Goal: Task Accomplishment & Management: Use online tool/utility

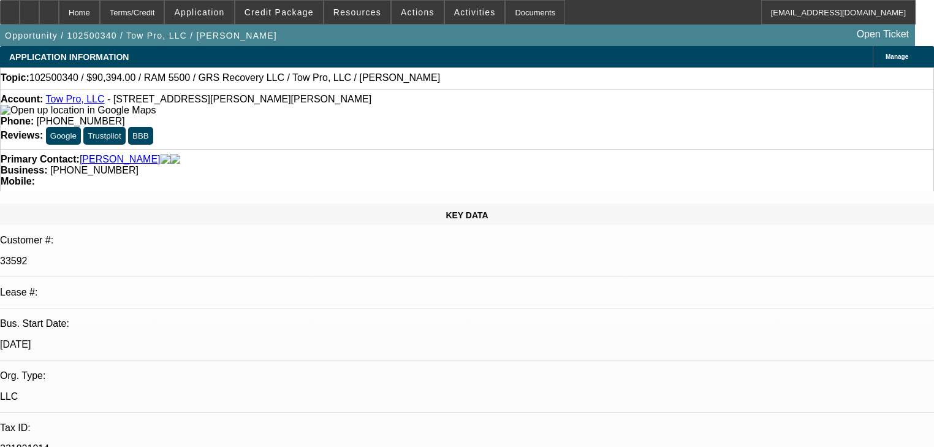
select select "0"
select select "2"
select select "0"
select select "6"
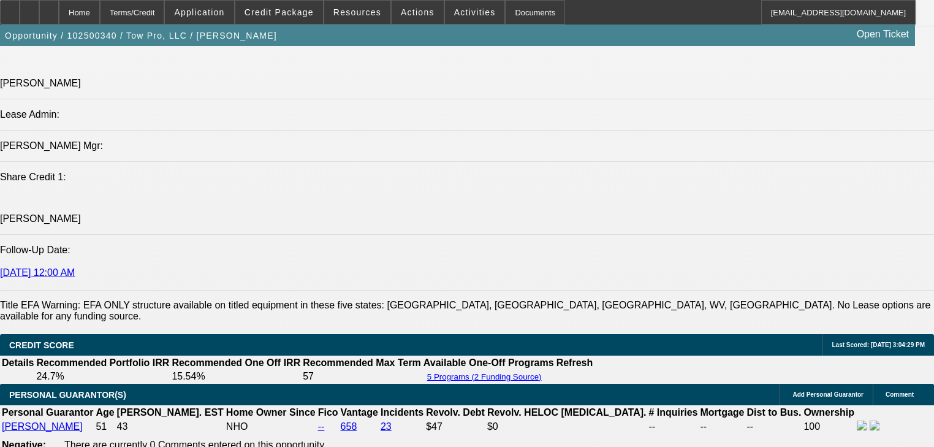
scroll to position [1715, 0]
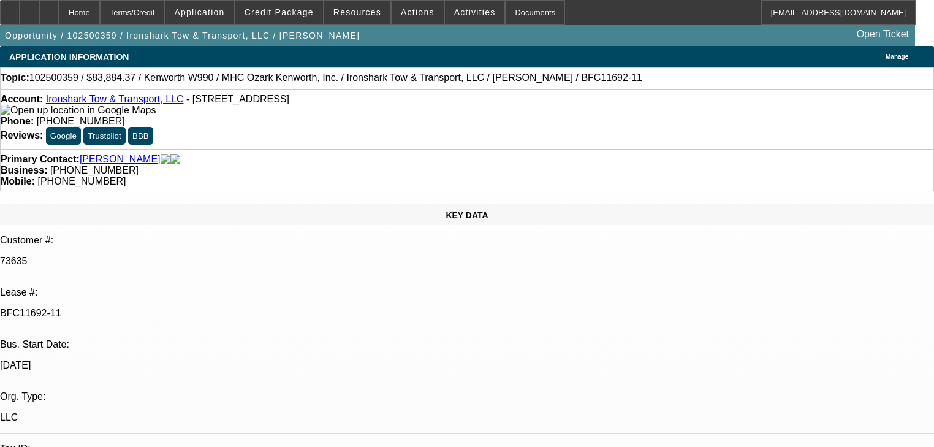
select select "0"
select select "6"
select select "0"
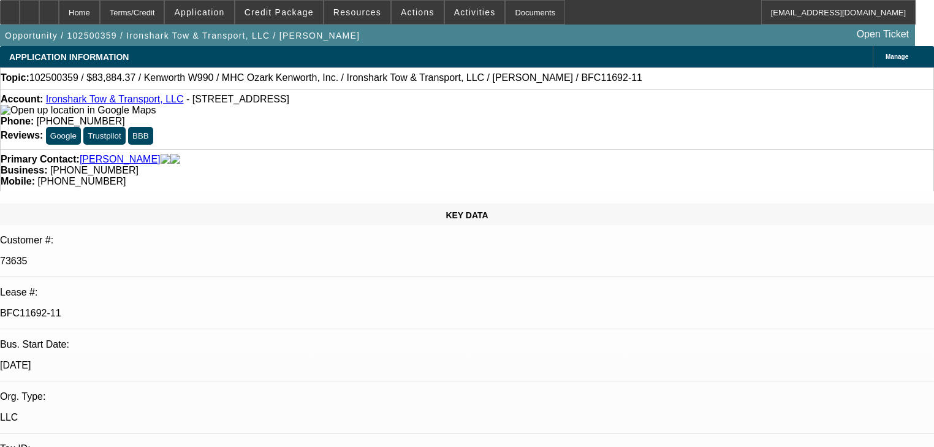
select select "0"
select select "6"
select select "0"
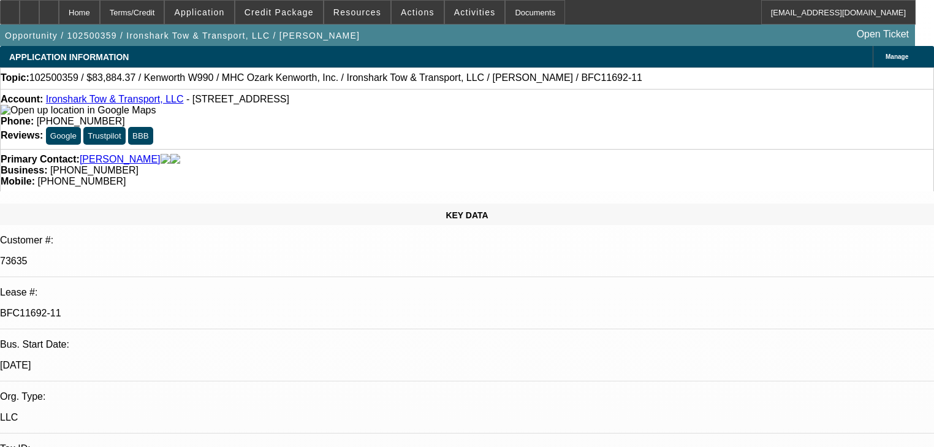
select select "0"
select select "6"
select select "0"
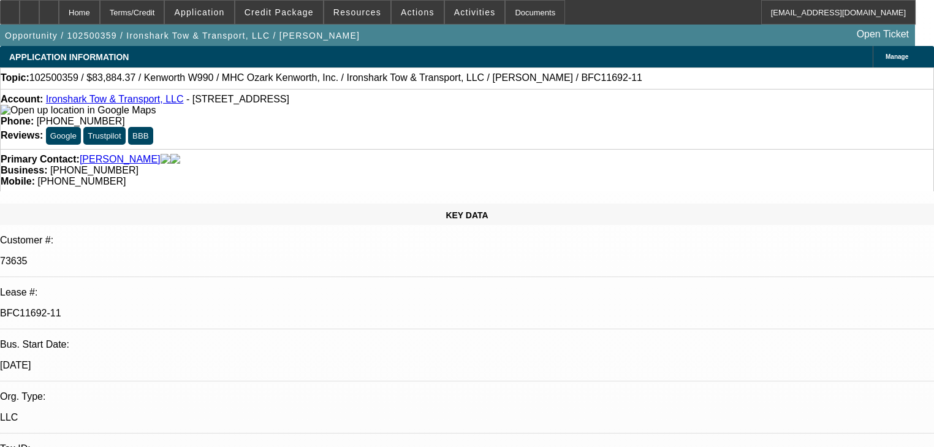
select select "6"
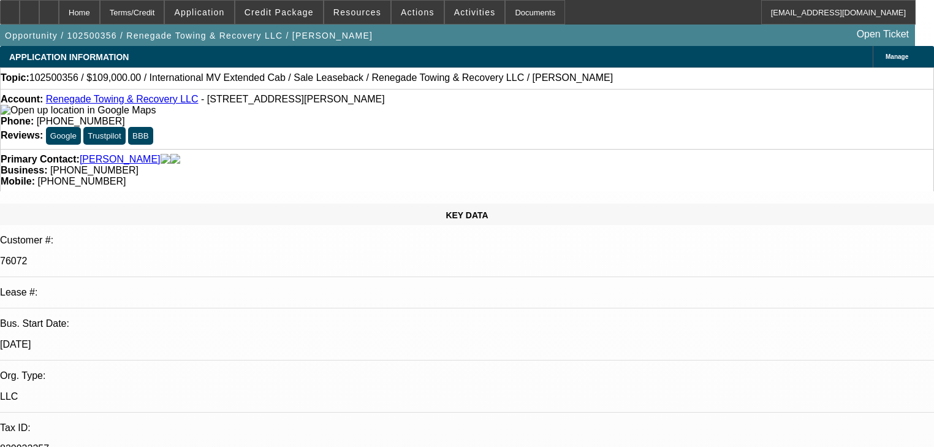
select select "0"
select select "2"
select select "0"
select select "6"
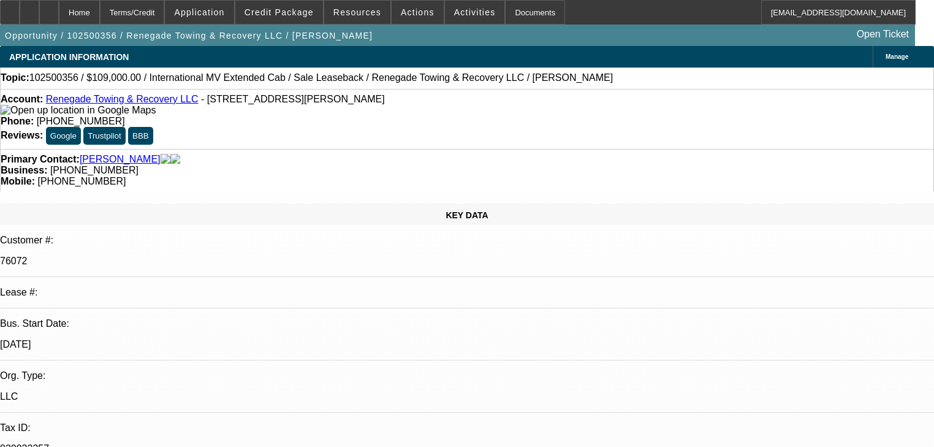
select select "0"
select select "2"
select select "0"
select select "6"
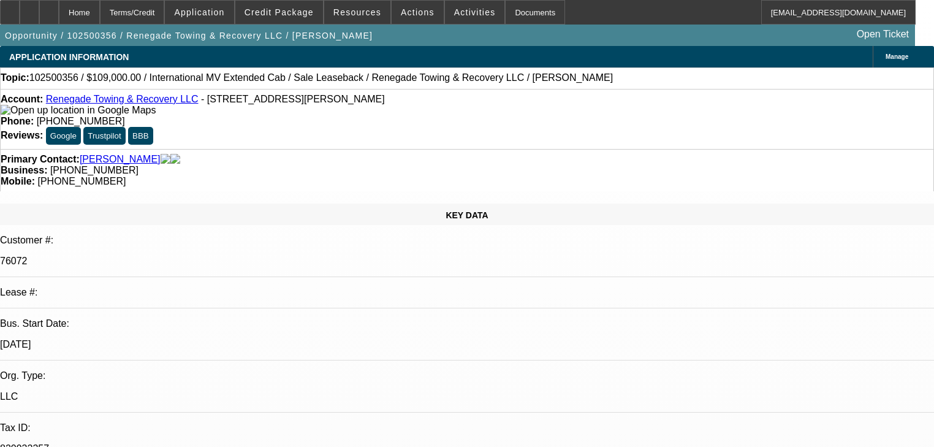
select select "0"
select select "2"
select select "0"
select select "6"
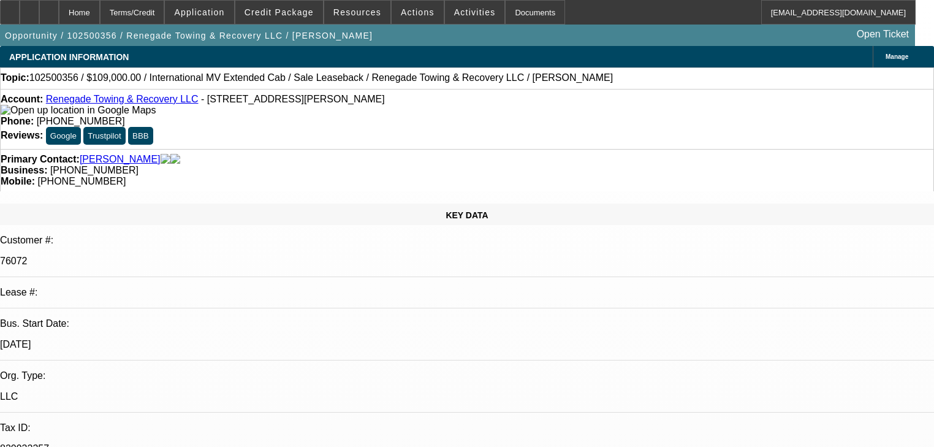
select select "0"
select select "2"
select select "0"
select select "6"
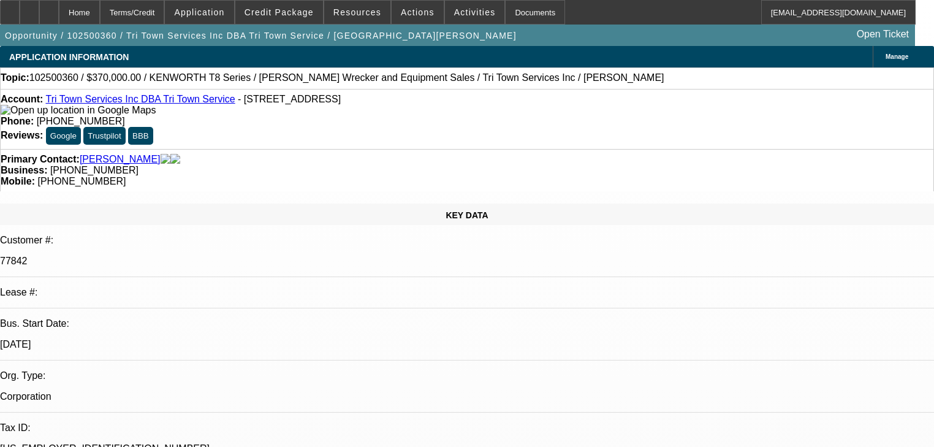
select select "0"
select select "2"
select select "0.1"
select select "4"
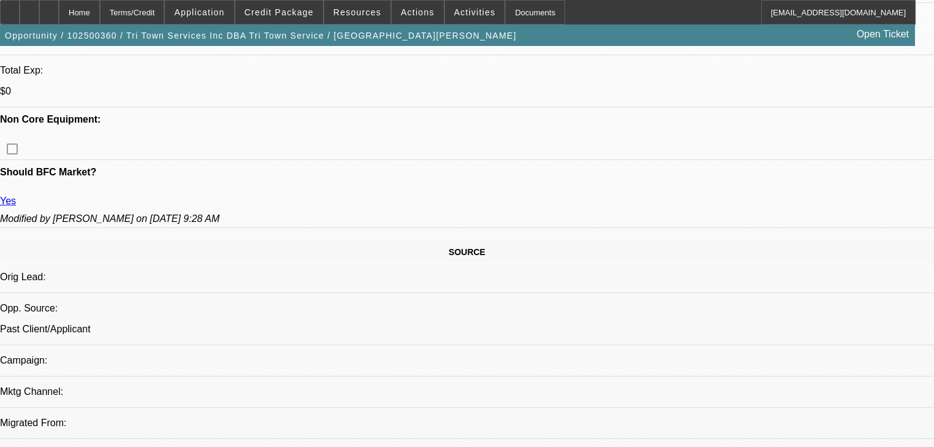
scroll to position [588, 0]
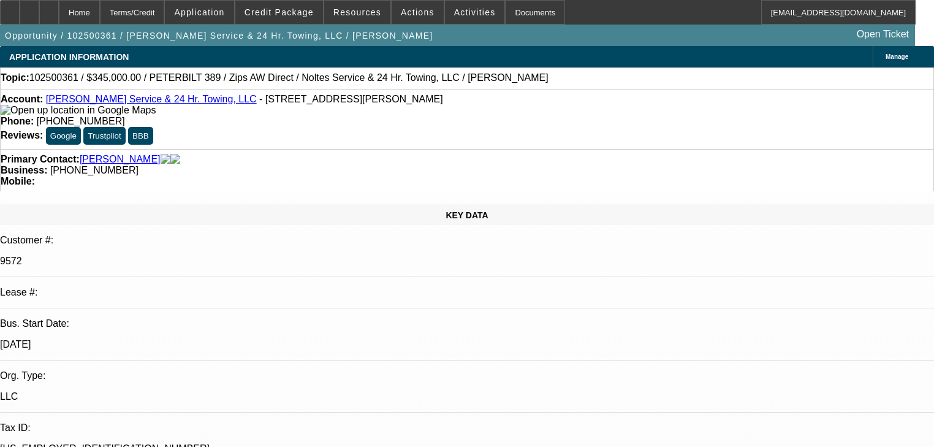
select select "0"
select select "2"
select select "0"
select select "6"
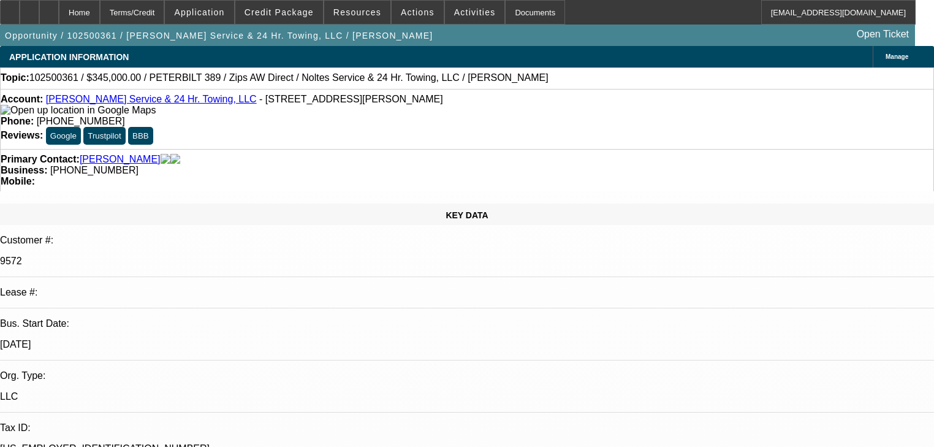
select select "0"
select select "2"
select select "0"
select select "6"
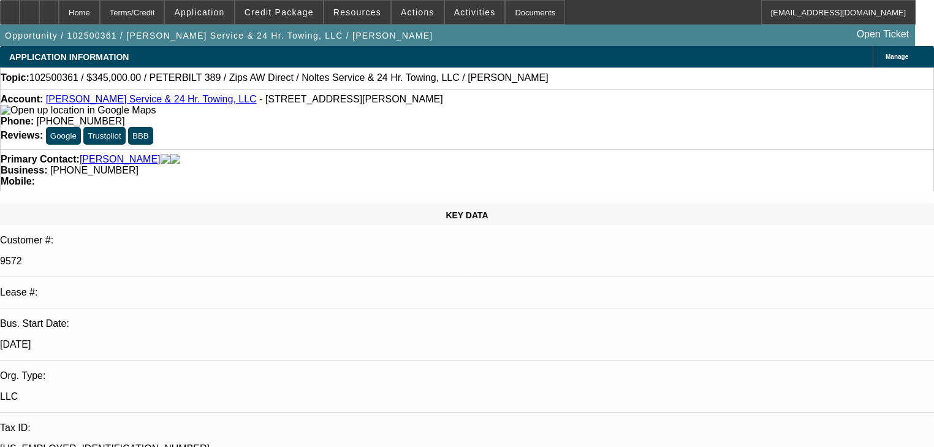
select select "0"
select select "2"
select select "0"
select select "6"
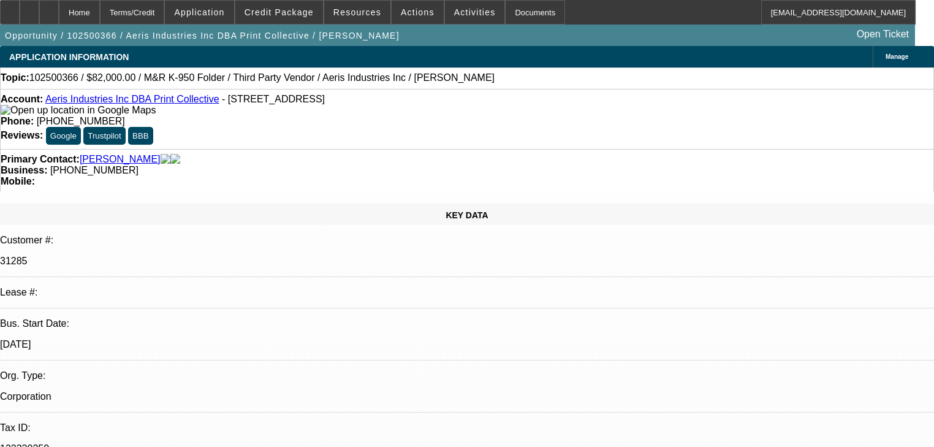
select select "0"
select select "2"
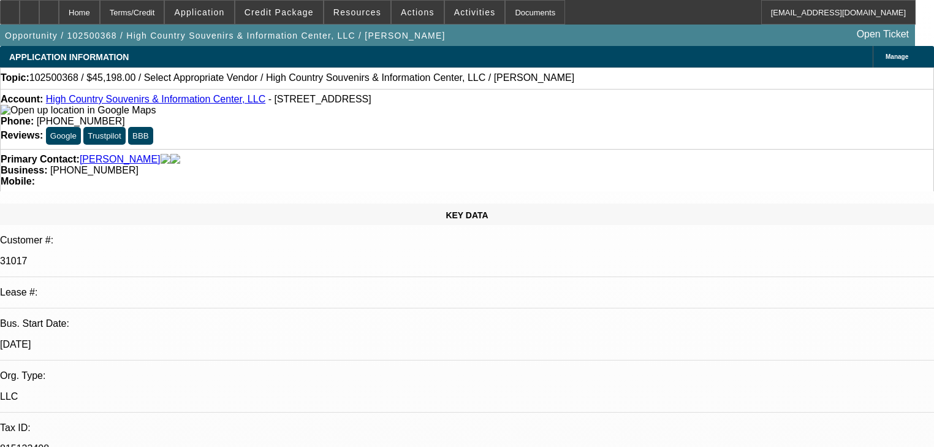
select select "0"
select select "2"
select select "0.1"
select select "4"
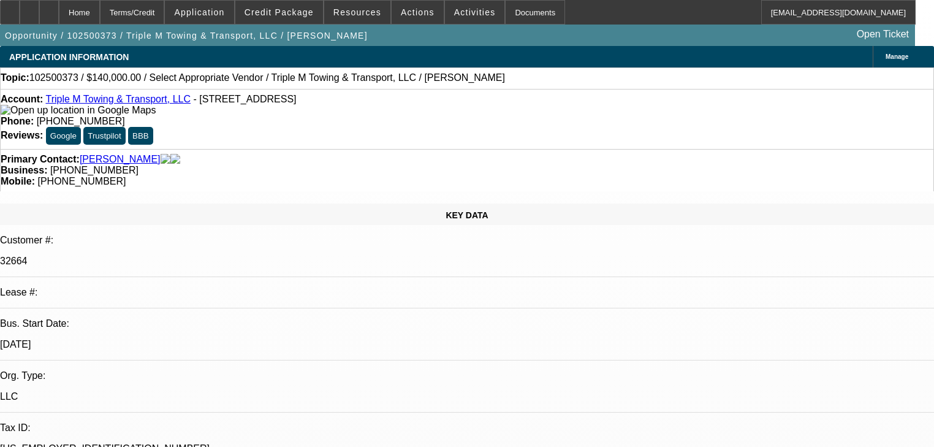
select select "0"
select select "2"
select select "0.1"
select select "4"
